Goal: Transaction & Acquisition: Obtain resource

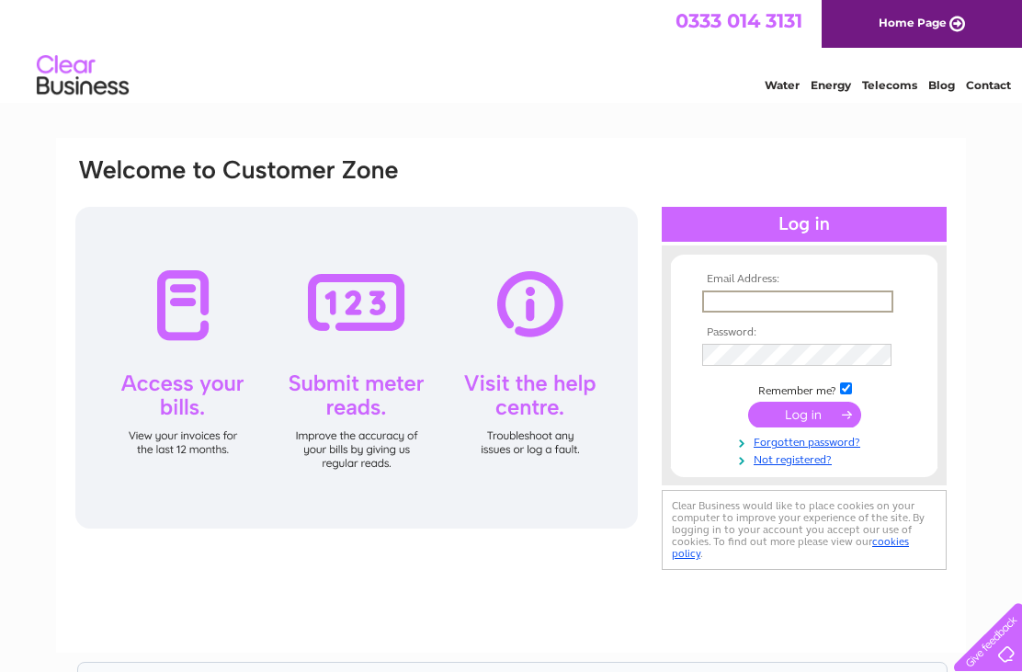
type input "nazbarber1@gmail.com"
click at [804, 415] on input "submit" at bounding box center [804, 415] width 113 height 26
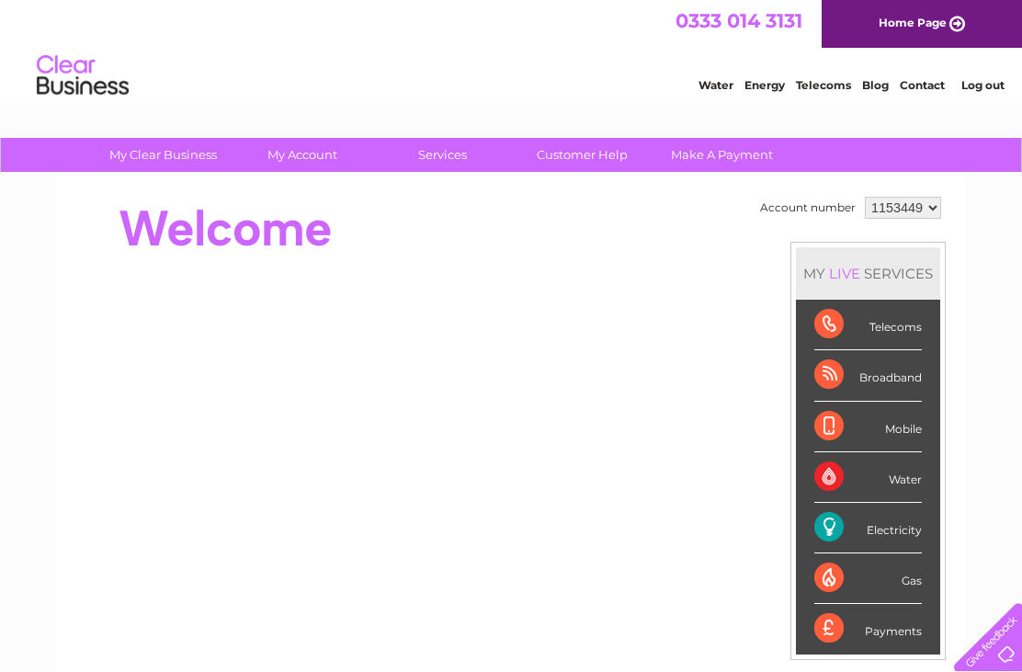
click at [877, 530] on div "Electricity" at bounding box center [868, 528] width 108 height 51
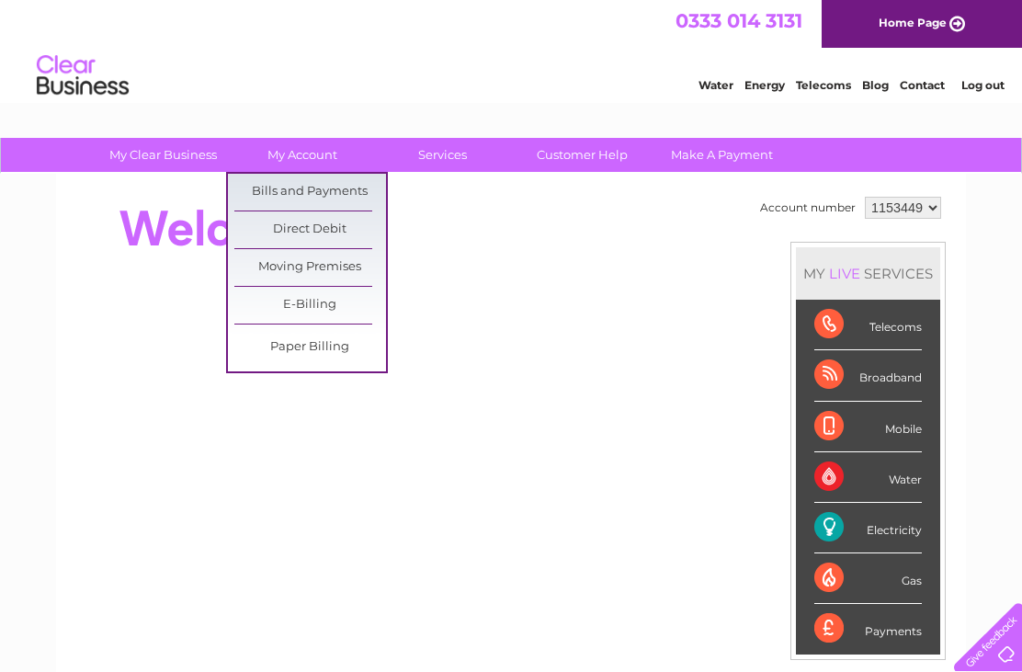
click at [275, 189] on link "Bills and Payments" at bounding box center [310, 192] width 152 height 37
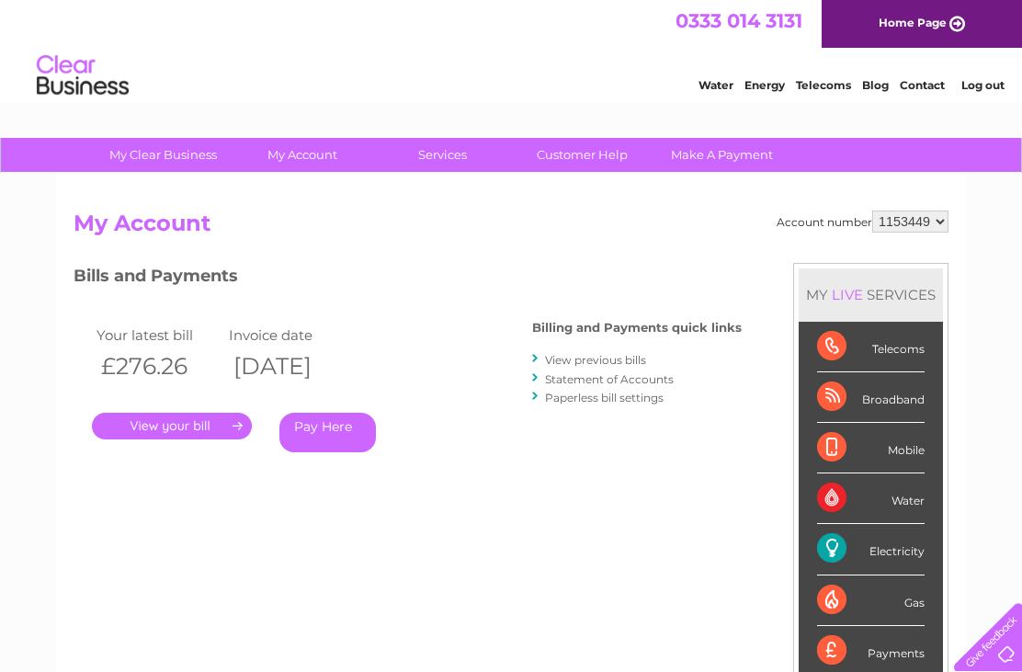
click at [170, 425] on link "." at bounding box center [172, 426] width 160 height 27
click at [619, 357] on link "View previous bills" at bounding box center [595, 360] width 101 height 14
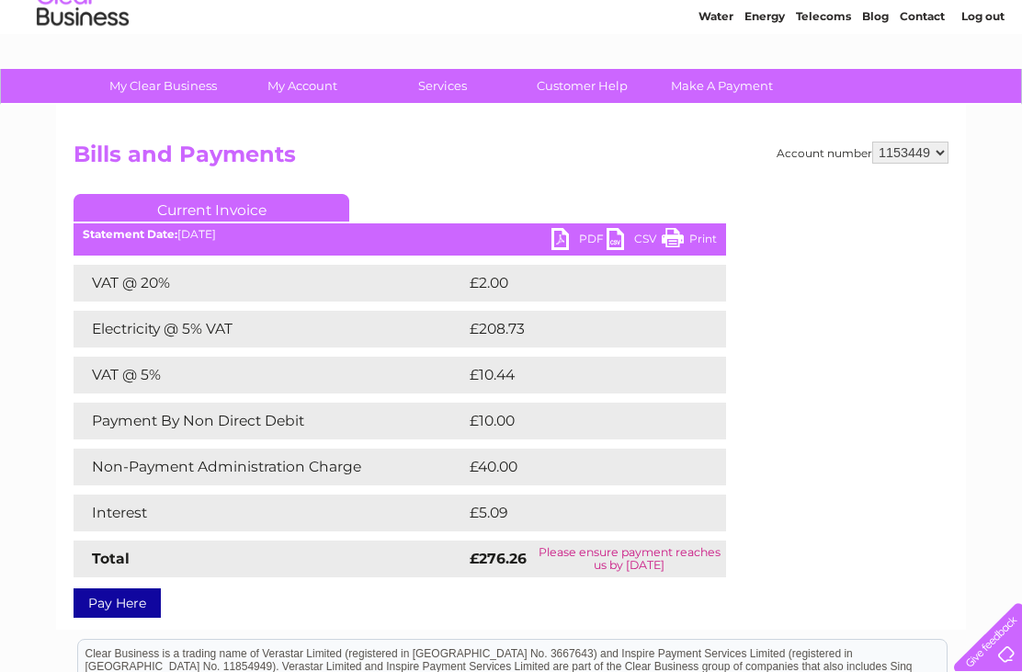
scroll to position [68, 0]
click at [567, 241] on link "PDF" at bounding box center [578, 242] width 55 height 27
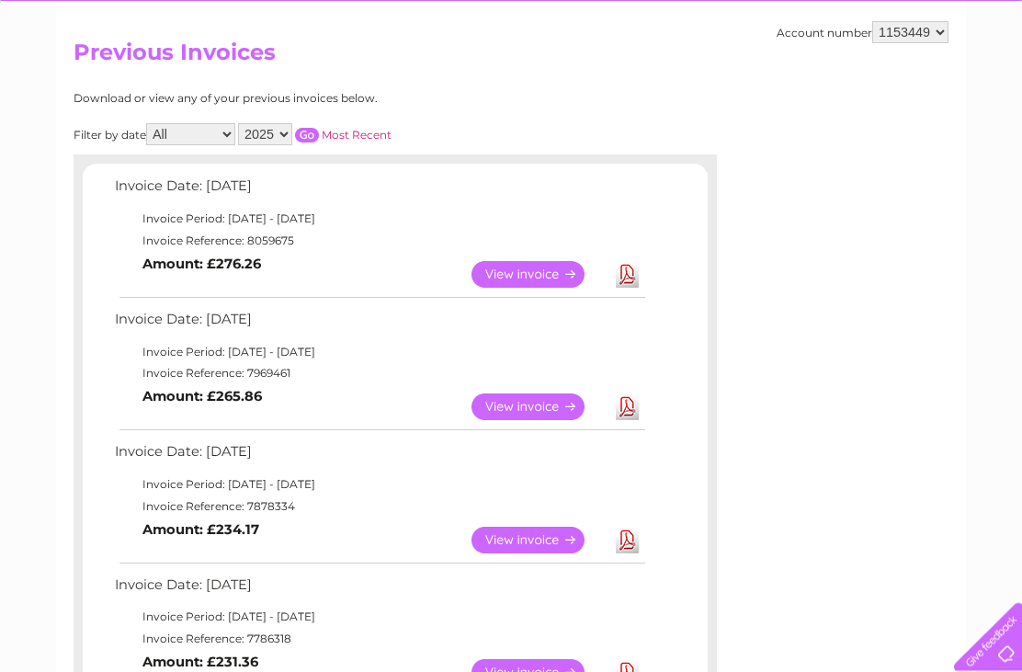
scroll to position [171, 0]
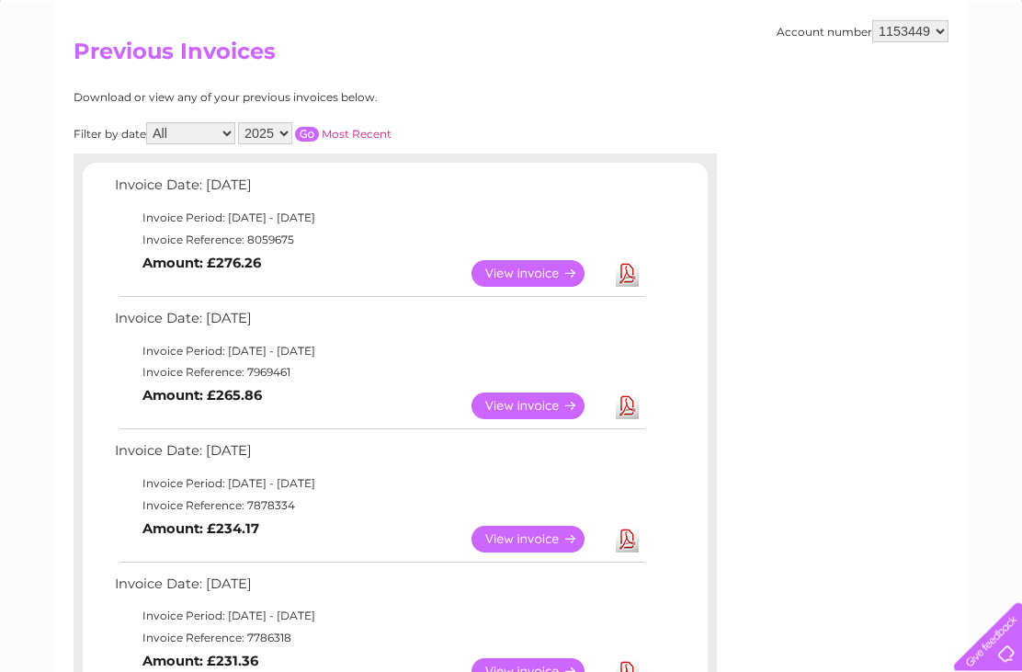
click at [528, 409] on link "View" at bounding box center [538, 406] width 135 height 27
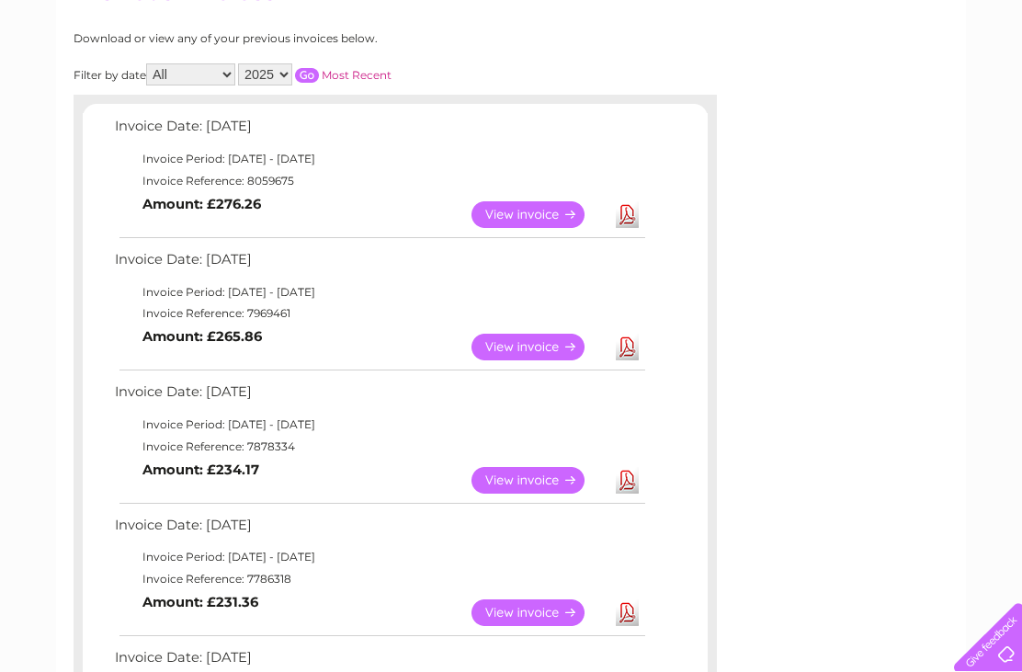
click at [531, 472] on link "View" at bounding box center [538, 480] width 135 height 27
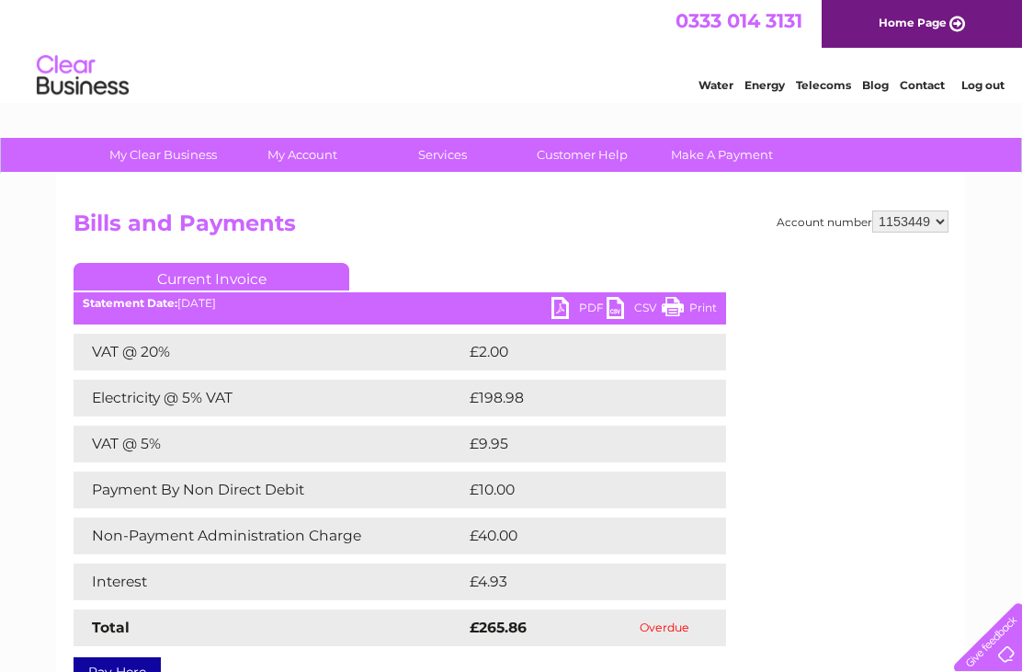
click at [565, 311] on link "PDF" at bounding box center [578, 310] width 55 height 27
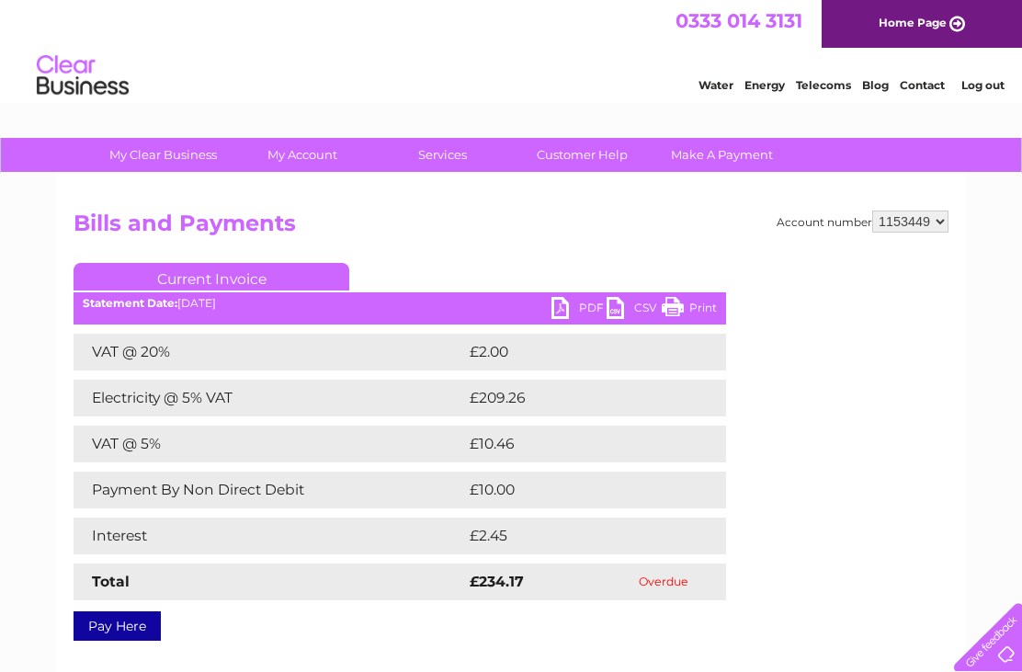
click at [555, 308] on link "PDF" at bounding box center [578, 310] width 55 height 27
